Goal: Task Accomplishment & Management: Use online tool/utility

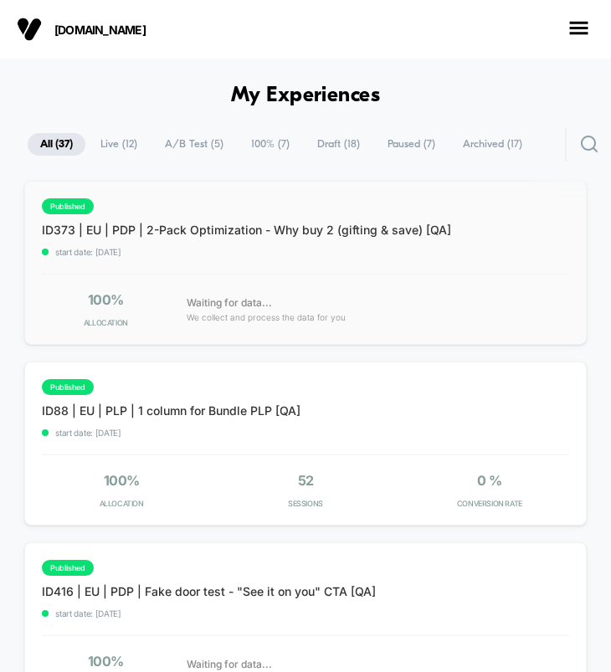
click at [264, 271] on div "published ID373 | EU | PDP | 2-Pack Optimization - Why buy 2 (gifting & save) […" at bounding box center [305, 263] width 562 height 164
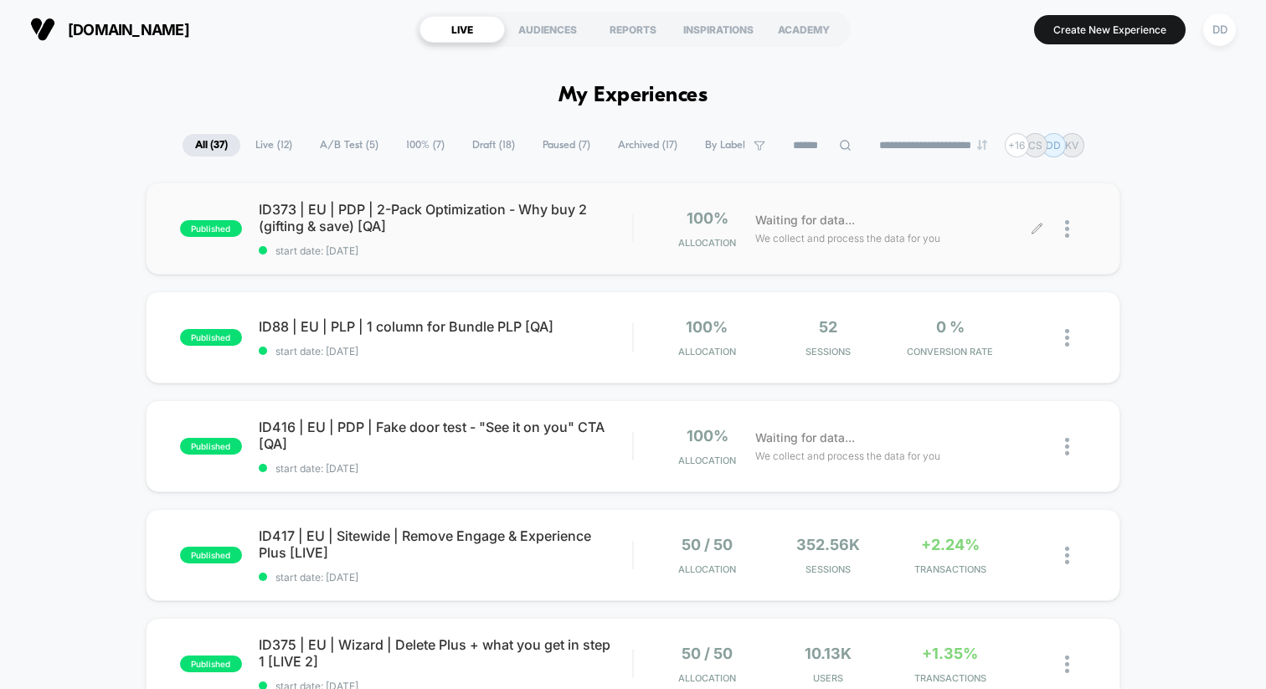
click at [610, 226] on div at bounding box center [1061, 228] width 49 height 39
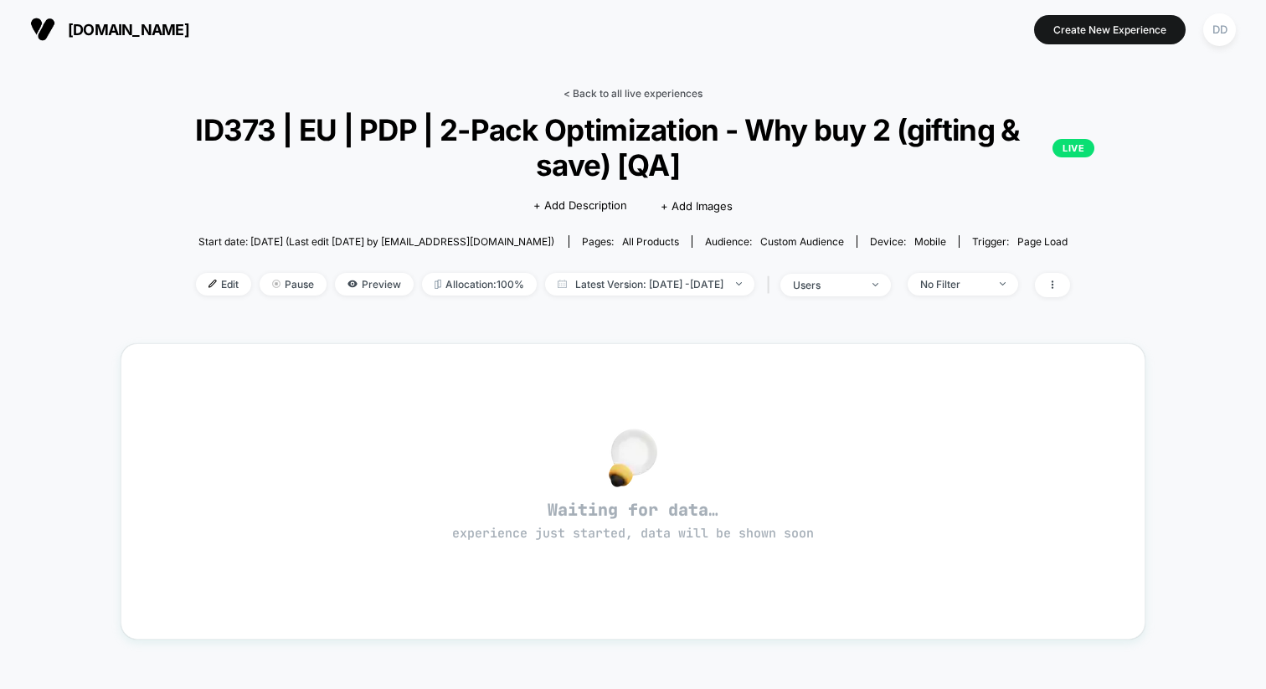
click at [610, 91] on link "< Back to all live experiences" at bounding box center [632, 93] width 139 height 13
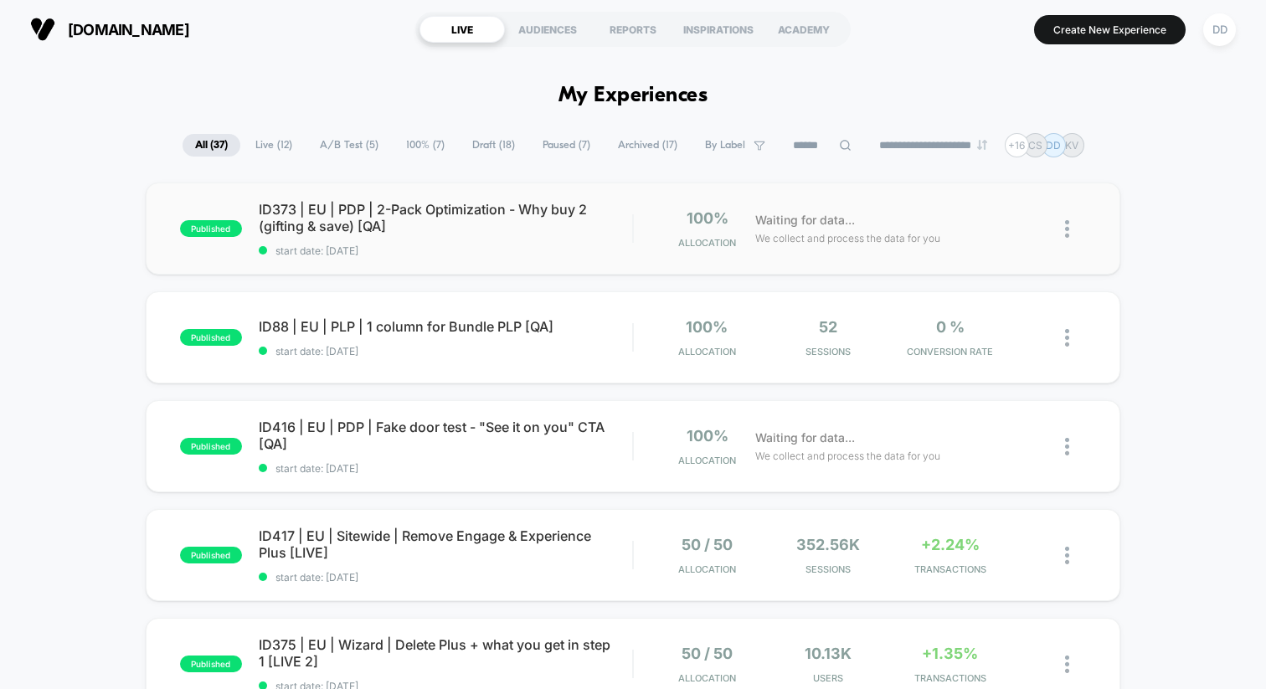
click at [610, 231] on img at bounding box center [1067, 229] width 4 height 18
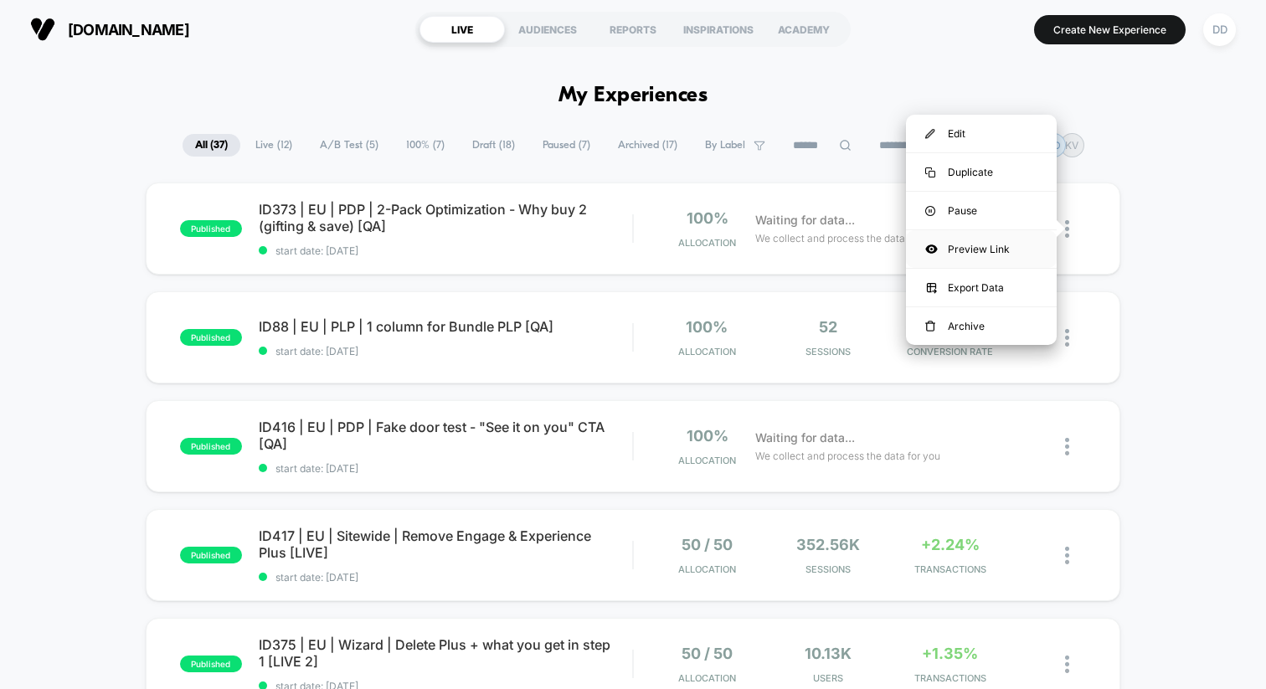
click at [610, 252] on div "Preview Link" at bounding box center [981, 249] width 151 height 38
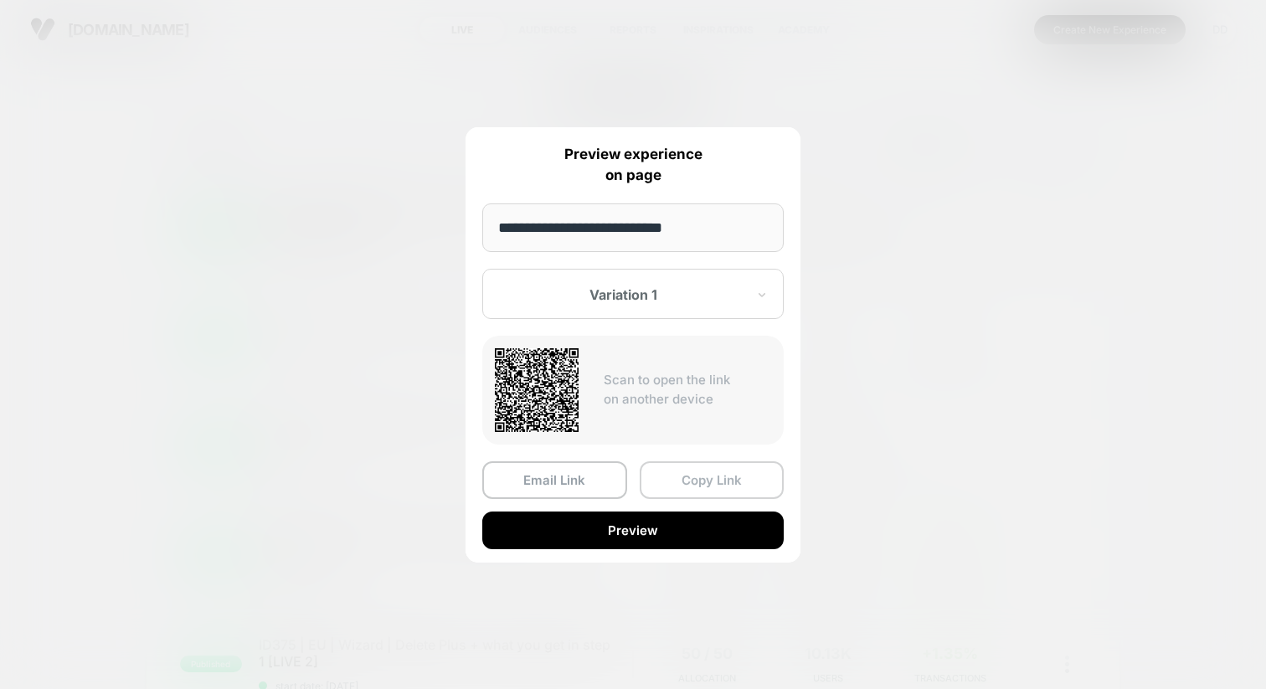
click at [610, 475] on button "Copy Link" at bounding box center [711, 480] width 145 height 38
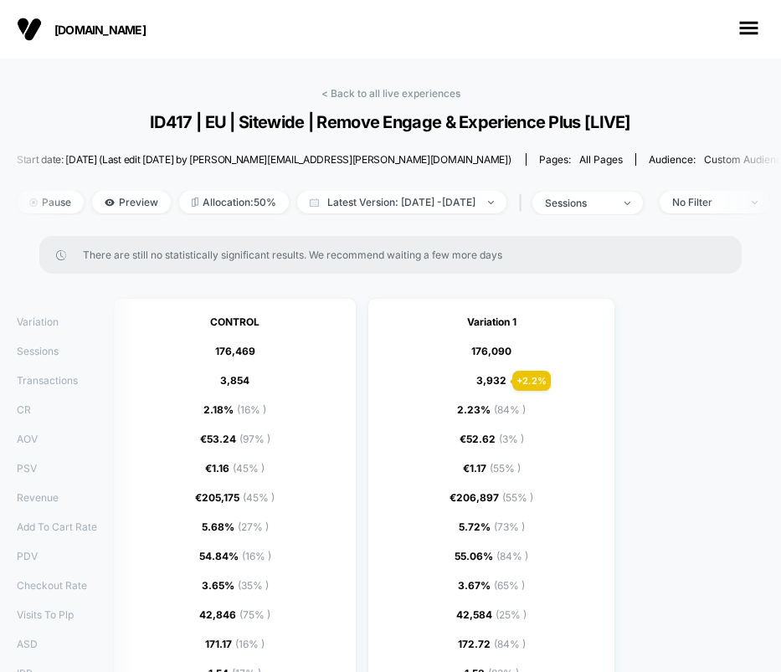
scroll to position [0, 137]
click at [139, 194] on span "Preview" at bounding box center [131, 202] width 79 height 23
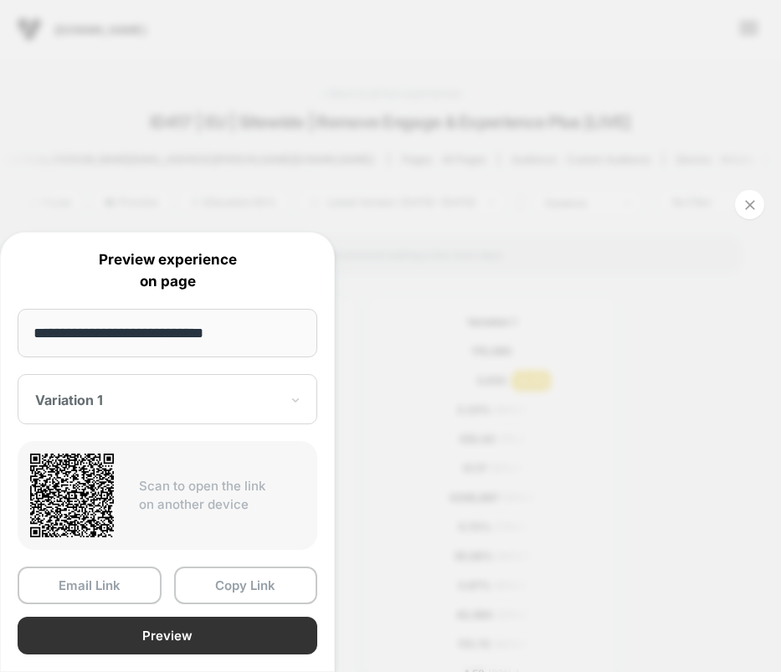
click at [146, 630] on button "Preview" at bounding box center [168, 636] width 300 height 38
